Goal: Transaction & Acquisition: Purchase product/service

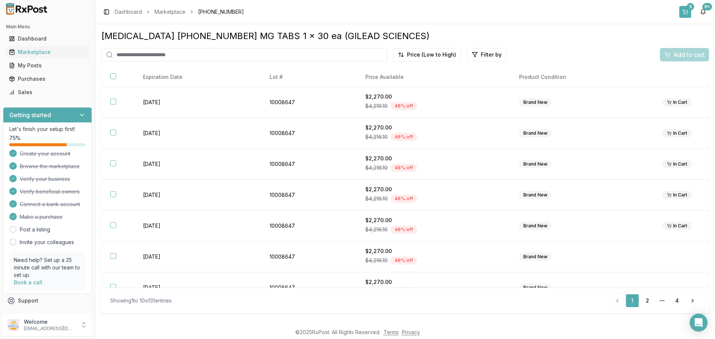
click at [681, 10] on button "5" at bounding box center [685, 12] width 12 height 12
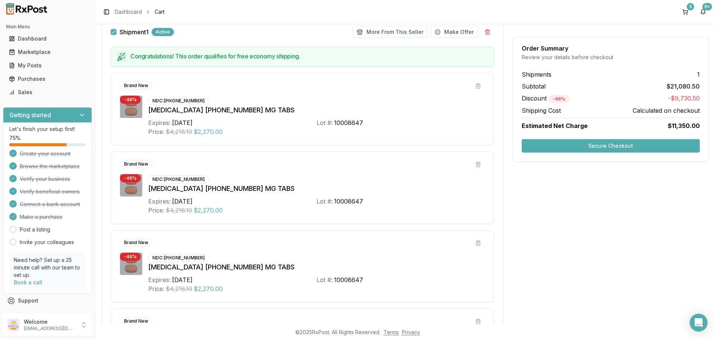
scroll to position [149, 0]
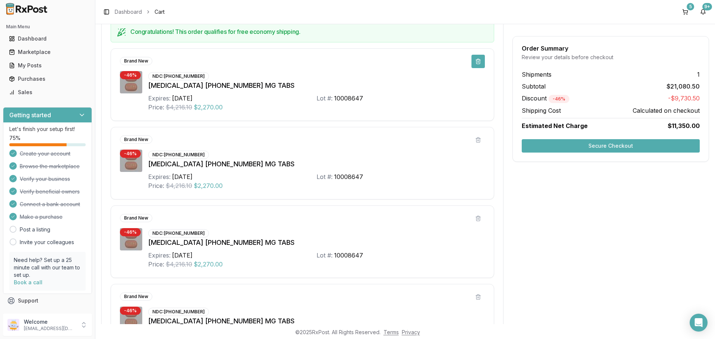
click at [472, 61] on button at bounding box center [477, 61] width 13 height 13
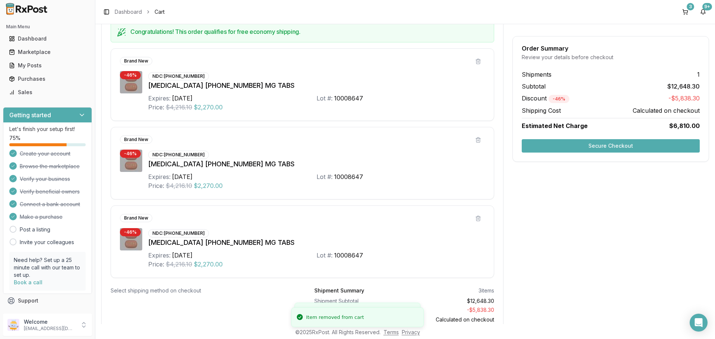
click at [475, 63] on button at bounding box center [477, 61] width 13 height 13
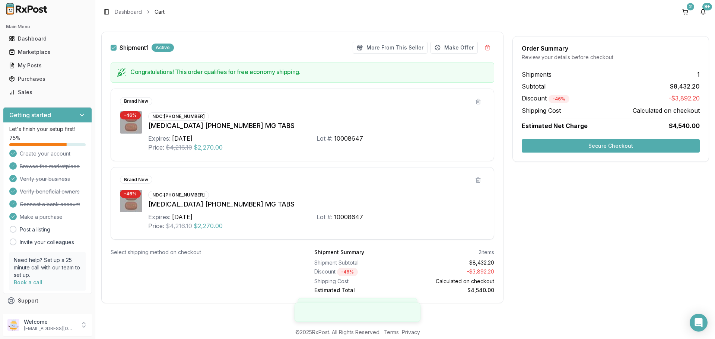
scroll to position [109, 0]
click at [475, 63] on div "Congratulations! This order qualifies for free economy shipping." at bounding box center [303, 73] width 384 height 20
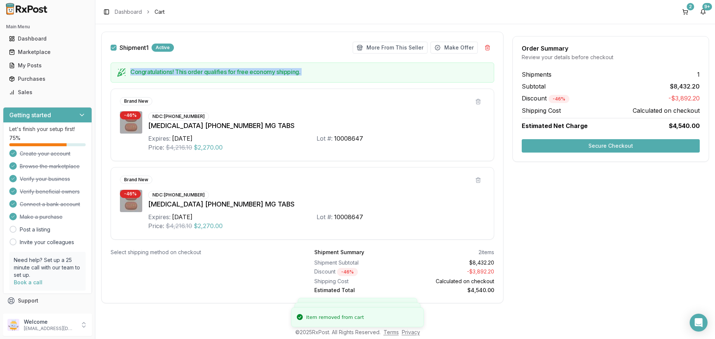
click at [475, 63] on div "Congratulations! This order qualifies for free economy shipping." at bounding box center [303, 73] width 384 height 20
click at [484, 47] on button at bounding box center [487, 47] width 13 height 13
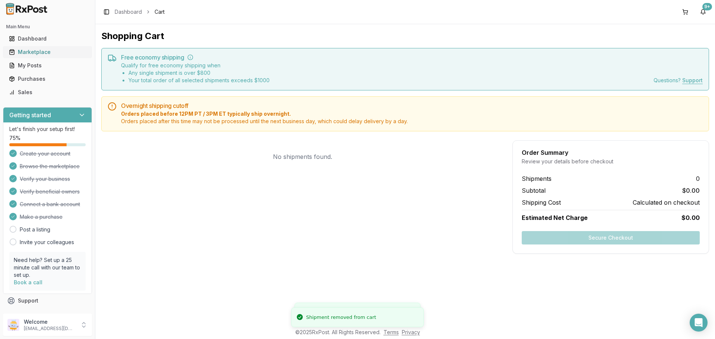
click at [33, 51] on div "Marketplace" at bounding box center [47, 51] width 77 height 7
